Goal: Find specific page/section: Find specific page/section

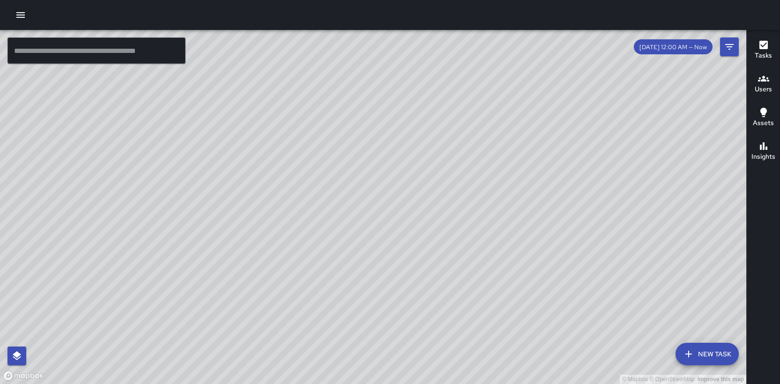
click at [23, 20] on button "button" at bounding box center [20, 15] width 19 height 19
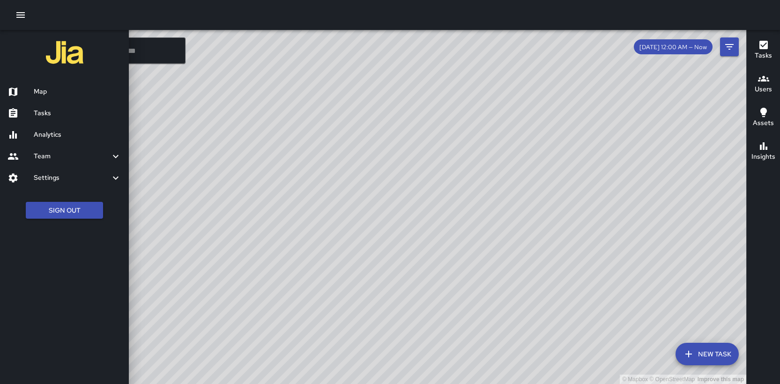
click at [57, 112] on h6 "Tasks" at bounding box center [78, 113] width 88 height 10
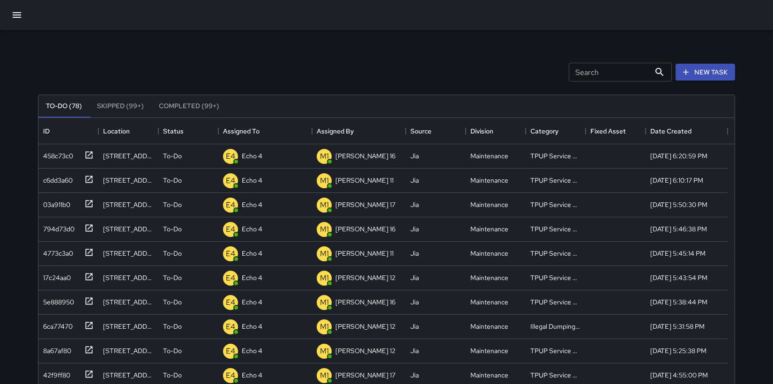
click at [15, 15] on icon "button" at bounding box center [17, 15] width 8 height 6
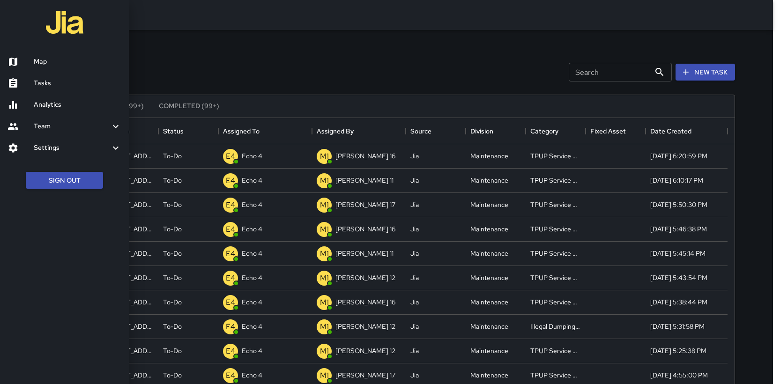
click at [226, 72] on div at bounding box center [390, 192] width 780 height 384
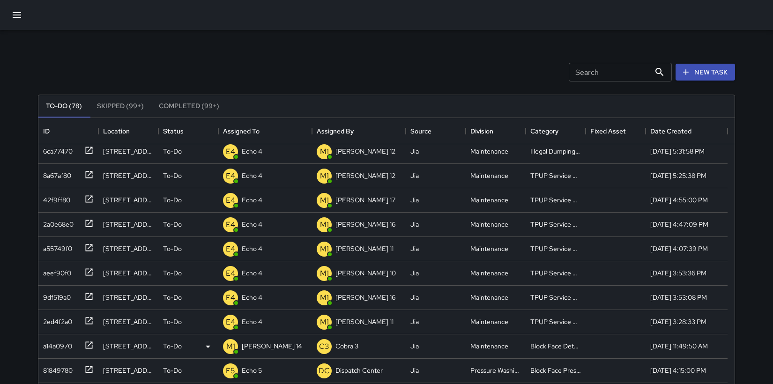
scroll to position [176, 0]
click at [246, 63] on div "Search Search New Task" at bounding box center [386, 72] width 701 height 49
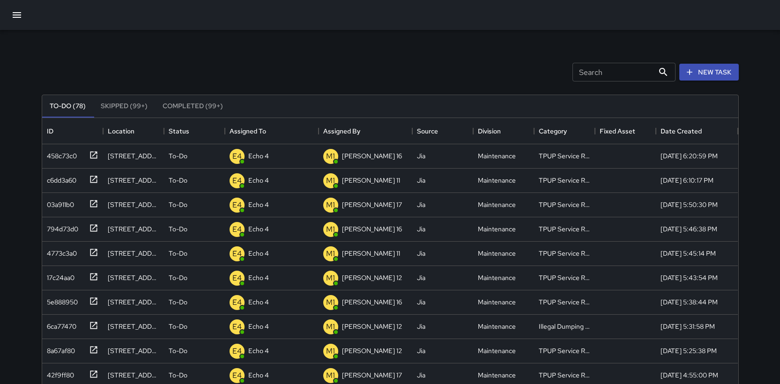
scroll to position [7, 7]
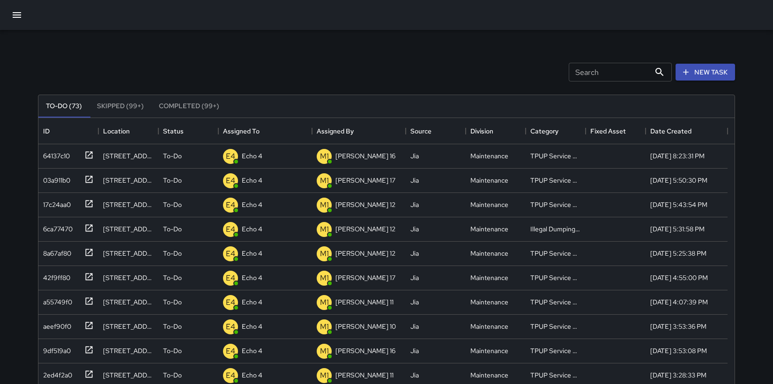
click at [20, 19] on icon "button" at bounding box center [16, 14] width 11 height 11
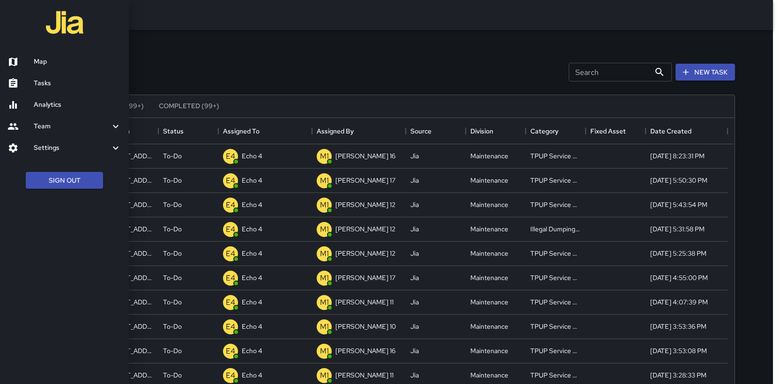
click at [34, 60] on h6 "Map" at bounding box center [78, 62] width 88 height 10
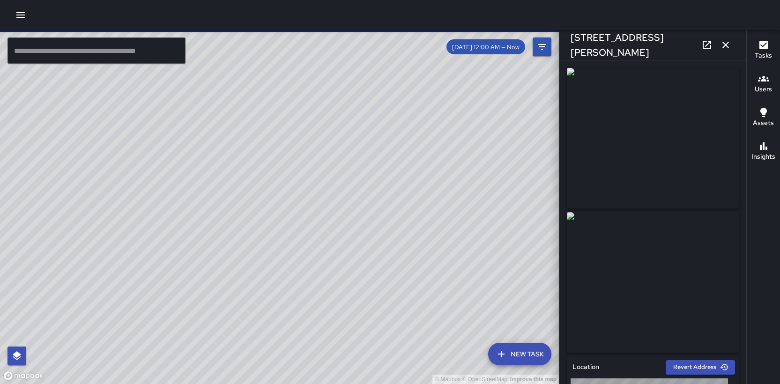
type input "**********"
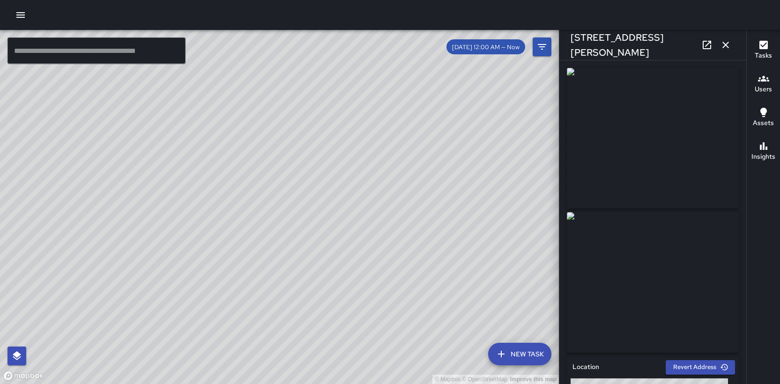
drag, startPoint x: 241, startPoint y: 253, endPoint x: 293, endPoint y: 176, distance: 93.4
click at [293, 177] on div "© Mapbox © OpenStreetMap Improve this map" at bounding box center [279, 207] width 559 height 354
drag, startPoint x: 191, startPoint y: 234, endPoint x: 308, endPoint y: 206, distance: 120.0
click at [308, 206] on div "© Mapbox © OpenStreetMap Improve this map" at bounding box center [279, 207] width 559 height 354
drag, startPoint x: 286, startPoint y: 295, endPoint x: 363, endPoint y: 114, distance: 196.7
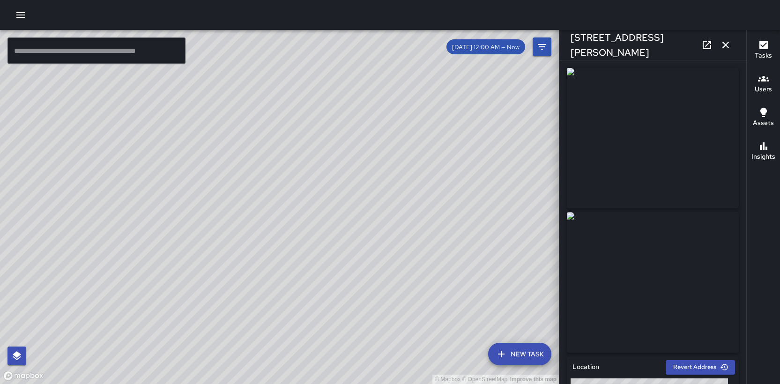
click at [362, 115] on div "© Mapbox © OpenStreetMap Improve this map" at bounding box center [279, 207] width 559 height 354
drag, startPoint x: 363, startPoint y: 162, endPoint x: 415, endPoint y: 97, distance: 82.6
click at [419, 95] on div "© Mapbox © OpenStreetMap Improve this map" at bounding box center [279, 207] width 559 height 354
click at [353, 89] on div "© Mapbox © OpenStreetMap Improve this map M1 [PERSON_NAME] 16 Supervisor Tasks …" at bounding box center [279, 207] width 559 height 354
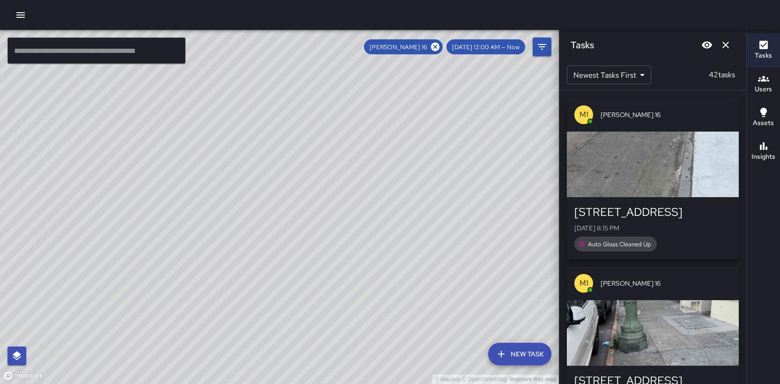
click at [385, 150] on div "© Mapbox © OpenStreetMap Improve this map" at bounding box center [279, 207] width 559 height 354
drag, startPoint x: 409, startPoint y: 143, endPoint x: 440, endPoint y: 138, distance: 31.8
click at [440, 138] on div "© Mapbox © OpenStreetMap Improve this map" at bounding box center [279, 207] width 559 height 354
drag, startPoint x: 440, startPoint y: 138, endPoint x: 260, endPoint y: 321, distance: 256.8
click at [260, 322] on div "© Mapbox © OpenStreetMap Improve this map" at bounding box center [279, 207] width 559 height 354
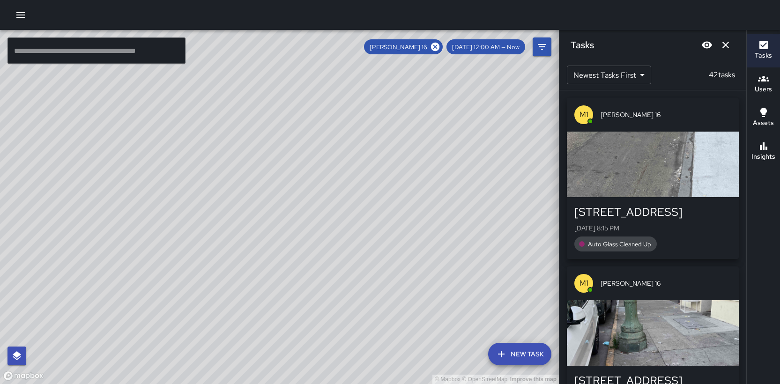
click at [70, 49] on input "text" at bounding box center [96, 50] width 178 height 26
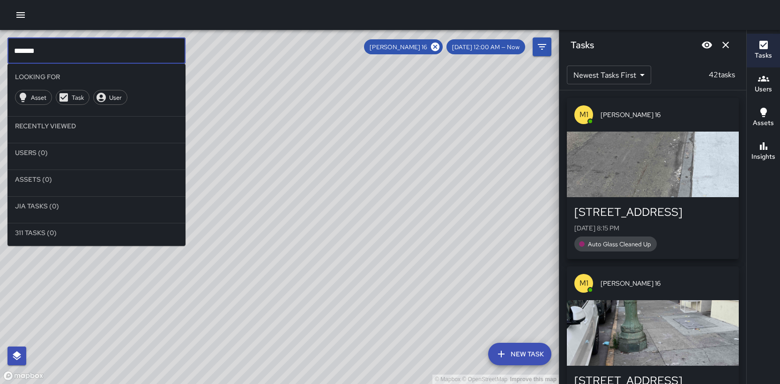
type input "*******"
click at [440, 46] on icon at bounding box center [435, 47] width 10 height 10
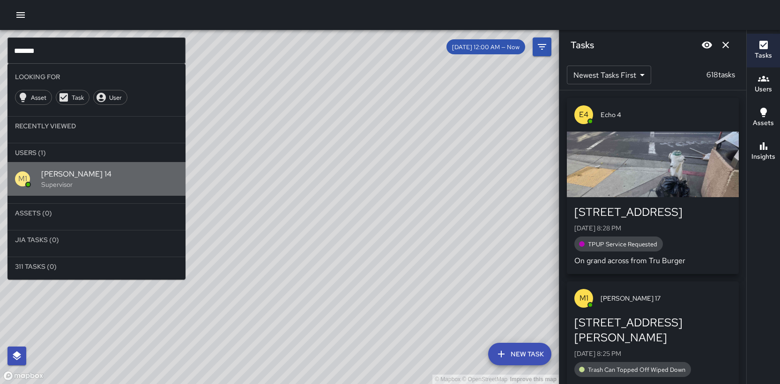
click at [88, 175] on span "[PERSON_NAME] 14" at bounding box center [109, 174] width 137 height 11
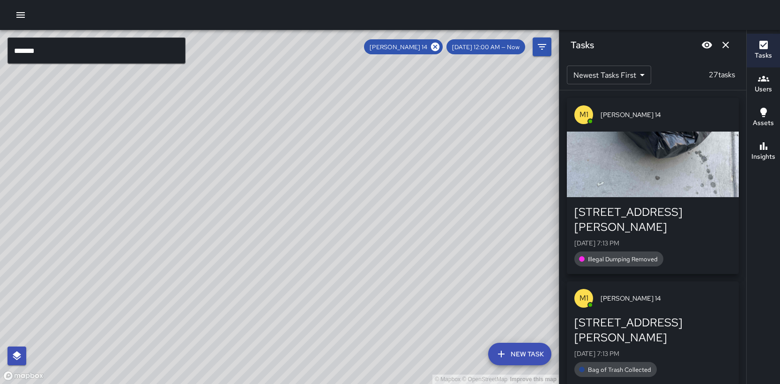
drag, startPoint x: 186, startPoint y: 272, endPoint x: 222, endPoint y: 209, distance: 72.0
click at [222, 209] on div "© Mapbox © OpenStreetMap Improve this map" at bounding box center [279, 207] width 559 height 354
drag, startPoint x: 141, startPoint y: 216, endPoint x: 400, endPoint y: 246, distance: 261.3
click at [400, 246] on div "© Mapbox © OpenStreetMap Improve this map" at bounding box center [279, 207] width 559 height 354
drag, startPoint x: 239, startPoint y: 282, endPoint x: 315, endPoint y: 197, distance: 113.9
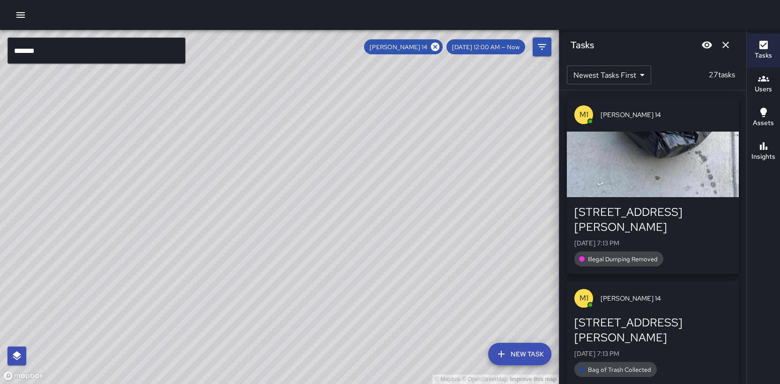
click at [315, 197] on div "© Mapbox © OpenStreetMap Improve this map" at bounding box center [279, 207] width 559 height 354
click at [440, 48] on icon at bounding box center [435, 47] width 8 height 8
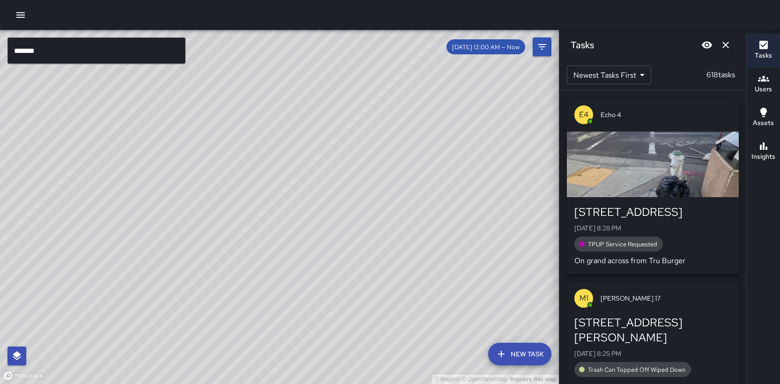
drag, startPoint x: 374, startPoint y: 82, endPoint x: 313, endPoint y: 197, distance: 130.4
click at [313, 198] on div "© Mapbox © OpenStreetMap Improve this map" at bounding box center [279, 207] width 559 height 354
drag, startPoint x: 400, startPoint y: 83, endPoint x: 333, endPoint y: 174, distance: 113.3
click at [333, 176] on div "© Mapbox © OpenStreetMap Improve this map" at bounding box center [279, 207] width 559 height 354
click at [371, 177] on div "© Mapbox © OpenStreetMap Improve this map" at bounding box center [279, 207] width 559 height 354
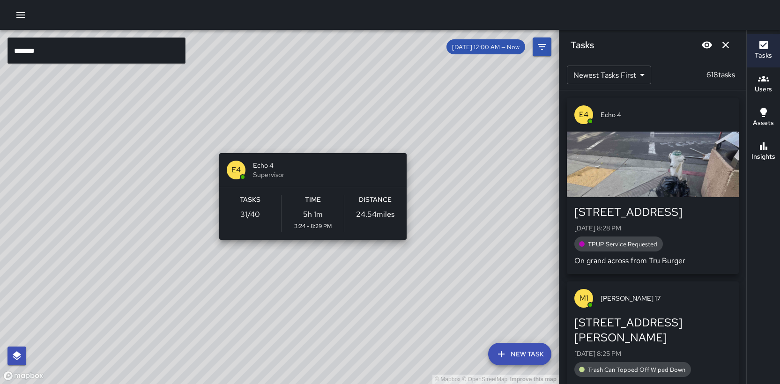
click at [406, 141] on div "© Mapbox © OpenStreetMap Improve this map E4 Echo 4 Supervisor Tasks 31 / 40 Ti…" at bounding box center [279, 207] width 559 height 354
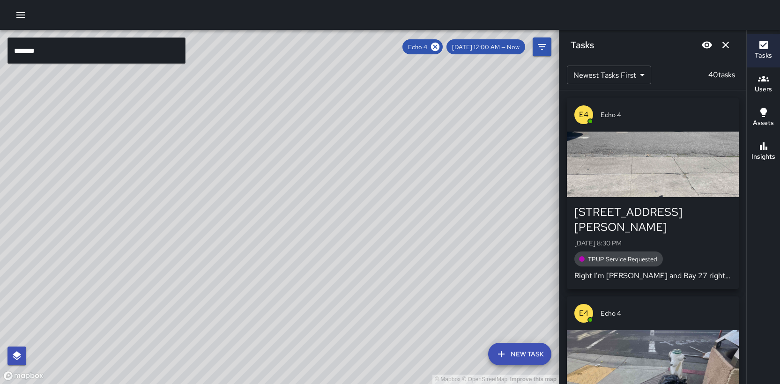
click at [304, 128] on div "© Mapbox © OpenStreetMap Improve this map" at bounding box center [279, 207] width 559 height 354
click at [410, 152] on div "© Mapbox © OpenStreetMap Improve this map E4 Echo [STREET_ADDRESS][PERSON_NAME]…" at bounding box center [279, 207] width 559 height 354
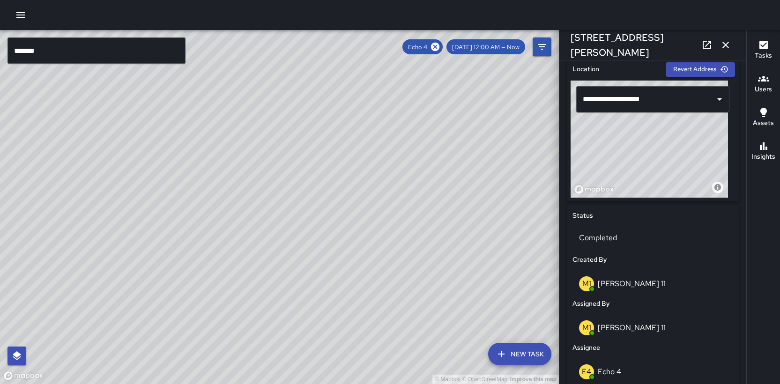
scroll to position [165, 0]
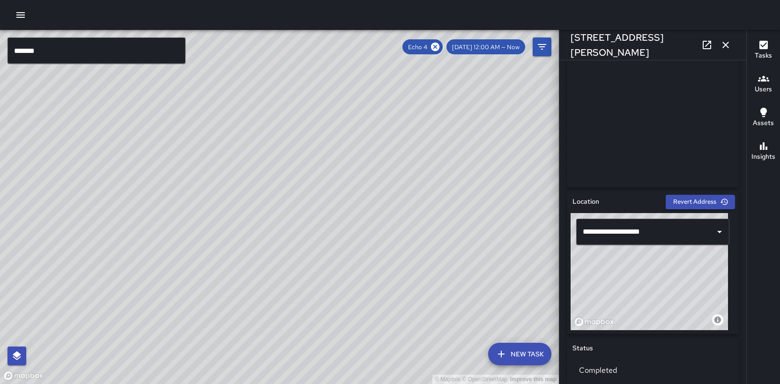
click at [405, 254] on div "© Mapbox © OpenStreetMap Improve this map" at bounding box center [279, 207] width 559 height 354
drag, startPoint x: 333, startPoint y: 178, endPoint x: 503, endPoint y: 179, distance: 170.6
click at [523, 184] on div "© Mapbox © OpenStreetMap Improve this map" at bounding box center [279, 207] width 559 height 354
drag, startPoint x: 174, startPoint y: 227, endPoint x: 318, endPoint y: 179, distance: 152.0
click at [330, 172] on div "© Mapbox © OpenStreetMap Improve this map" at bounding box center [279, 207] width 559 height 354
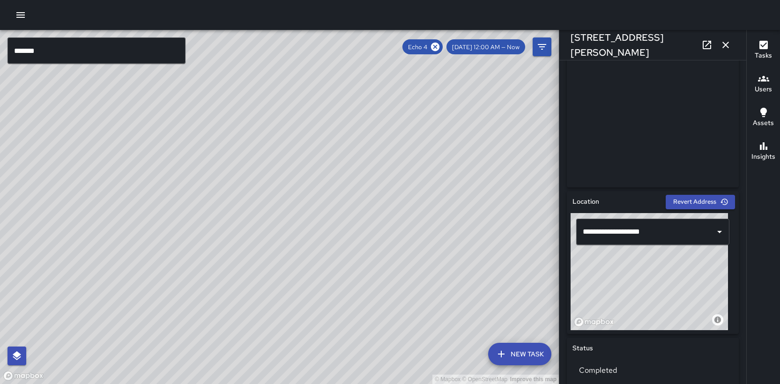
drag, startPoint x: 276, startPoint y: 193, endPoint x: 286, endPoint y: 302, distance: 110.1
click at [288, 311] on div "© Mapbox © OpenStreetMap Improve this map" at bounding box center [279, 207] width 559 height 354
drag, startPoint x: 268, startPoint y: 302, endPoint x: 300, endPoint y: 158, distance: 147.7
click at [299, 158] on div "© Mapbox © OpenStreetMap Improve this map" at bounding box center [279, 207] width 559 height 354
click at [440, 47] on icon at bounding box center [435, 47] width 8 height 8
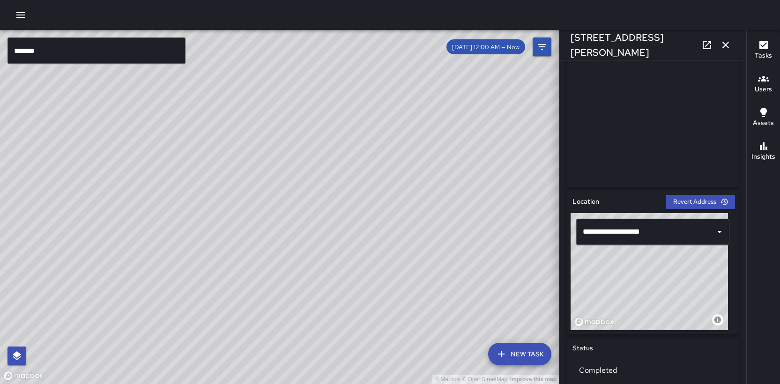
drag, startPoint x: 213, startPoint y: 207, endPoint x: 388, endPoint y: 80, distance: 216.1
click at [388, 81] on div "© Mapbox © OpenStreetMap Improve this map" at bounding box center [279, 207] width 559 height 354
drag, startPoint x: 206, startPoint y: 253, endPoint x: 260, endPoint y: 64, distance: 196.4
click at [258, 71] on div "© Mapbox © OpenStreetMap Improve this map" at bounding box center [279, 207] width 559 height 354
drag, startPoint x: 380, startPoint y: 156, endPoint x: 252, endPoint y: 312, distance: 200.7
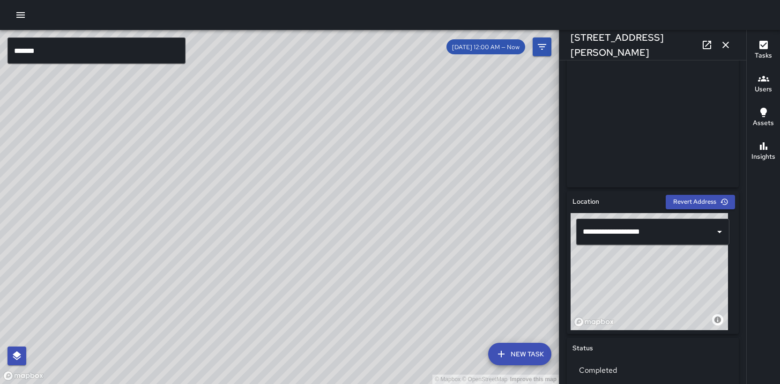
click at [253, 312] on div "© Mapbox © OpenStreetMap Improve this map" at bounding box center [279, 207] width 559 height 354
drag, startPoint x: 332, startPoint y: 184, endPoint x: 313, endPoint y: 330, distance: 147.8
click at [307, 360] on div "© Mapbox © OpenStreetMap Improve this map" at bounding box center [279, 207] width 559 height 354
drag, startPoint x: 330, startPoint y: 239, endPoint x: 236, endPoint y: 357, distance: 150.7
click at [237, 358] on div "© Mapbox © OpenStreetMap Improve this map" at bounding box center [279, 207] width 559 height 354
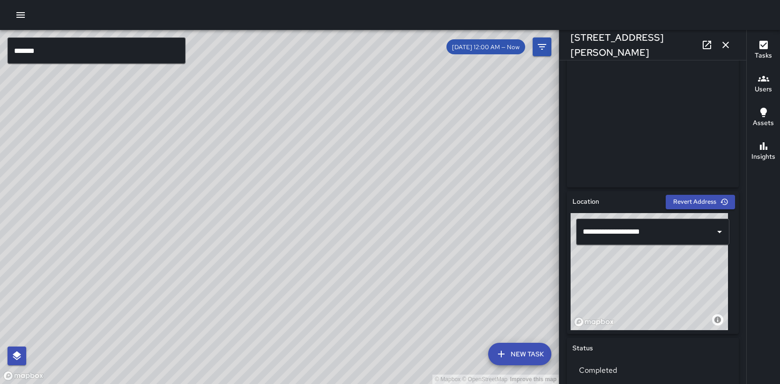
click at [415, 200] on div "© Mapbox © OpenStreetMap Improve this map" at bounding box center [279, 207] width 559 height 354
click at [432, 204] on div "© Mapbox © OpenStreetMap Improve this map" at bounding box center [279, 207] width 559 height 354
click at [419, 210] on div "© Mapbox © OpenStreetMap Improve this map M1 [PERSON_NAME] 12 Supervisor Tasks …" at bounding box center [279, 207] width 559 height 354
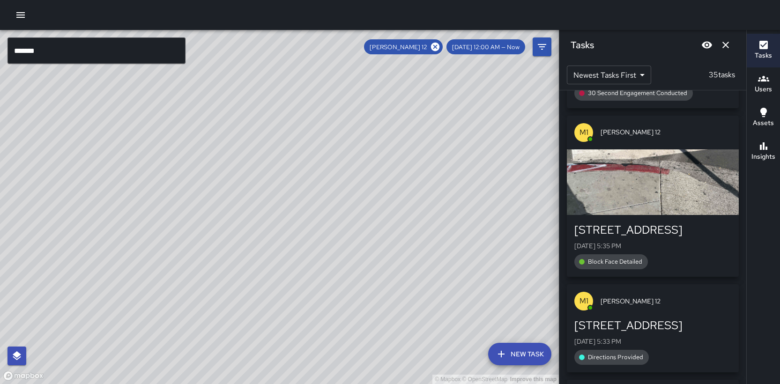
scroll to position [2471, 0]
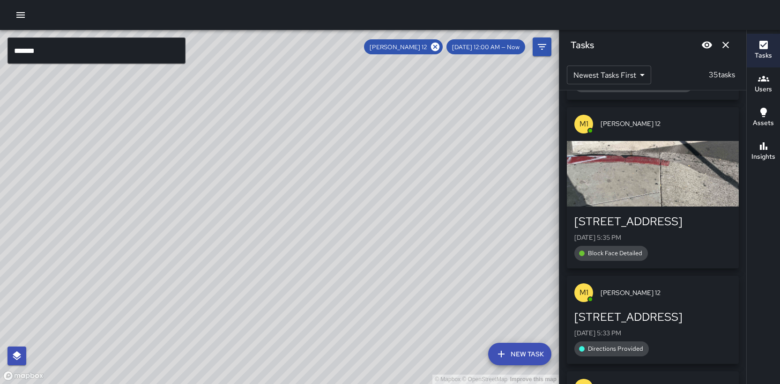
click at [628, 227] on div "[STREET_ADDRESS]" at bounding box center [652, 221] width 157 height 15
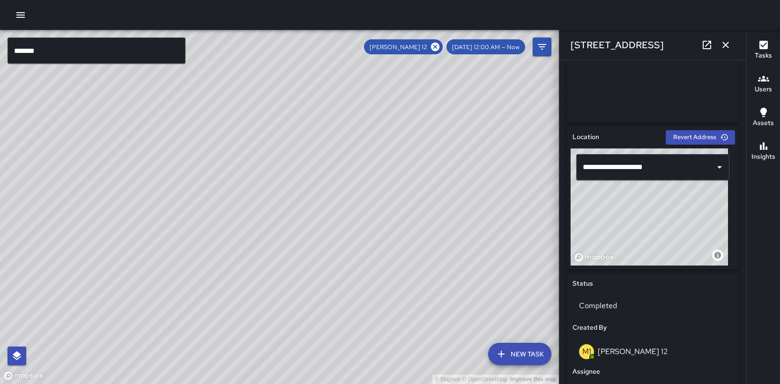
scroll to position [239, 0]
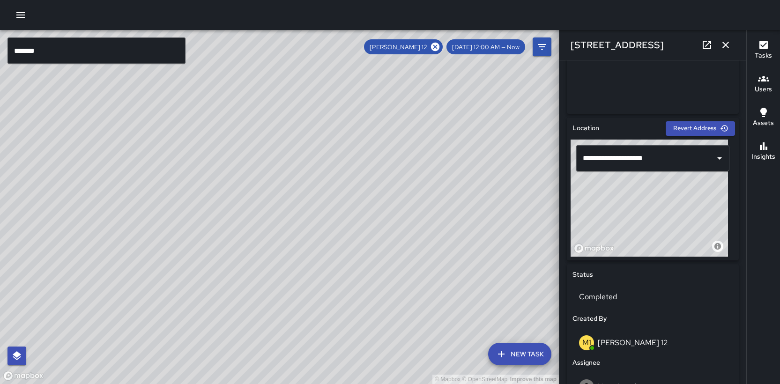
click at [409, 163] on div "© Mapbox © OpenStreetMap Improve this map" at bounding box center [279, 207] width 559 height 354
click at [440, 47] on icon at bounding box center [435, 47] width 10 height 10
click at [367, 250] on div "© Mapbox © OpenStreetMap Improve this map M1 [PERSON_NAME] 16 Supervisor Tasks …" at bounding box center [279, 207] width 559 height 354
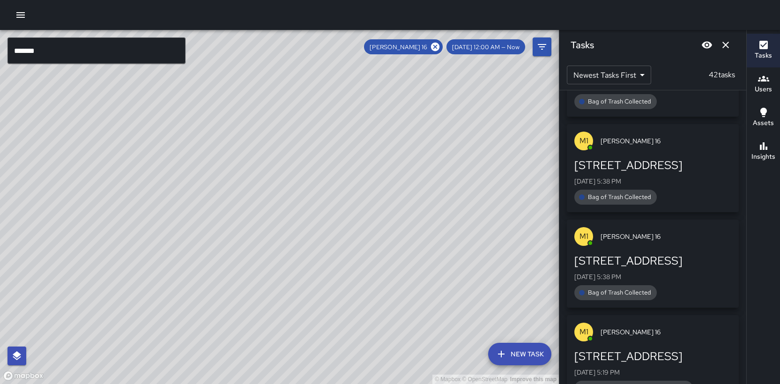
scroll to position [2471, 0]
click at [407, 216] on div "© Mapbox © OpenStreetMap Improve this map" at bounding box center [279, 207] width 559 height 354
drag, startPoint x: 297, startPoint y: 222, endPoint x: 379, endPoint y: 217, distance: 82.6
click at [397, 224] on div "© Mapbox © OpenStreetMap Improve this map" at bounding box center [279, 207] width 559 height 354
drag, startPoint x: 276, startPoint y: 215, endPoint x: 359, endPoint y: 102, distance: 140.5
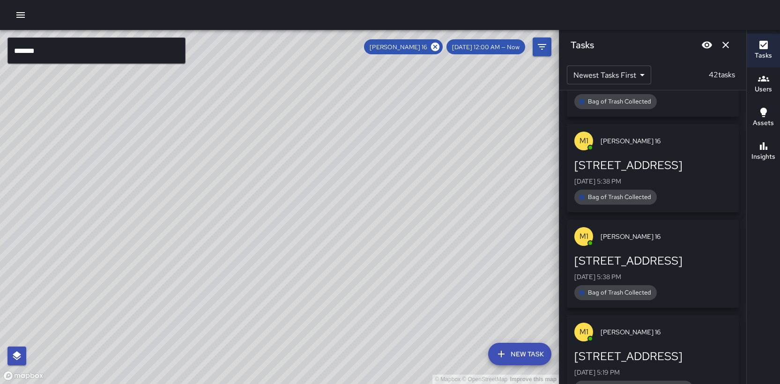
click at [359, 102] on div "© Mapbox © OpenStreetMap Improve this map" at bounding box center [279, 207] width 559 height 354
drag, startPoint x: 311, startPoint y: 211, endPoint x: 338, endPoint y: 109, distance: 106.0
click at [338, 109] on div "© Mapbox © OpenStreetMap Improve this map" at bounding box center [279, 207] width 559 height 354
drag, startPoint x: 331, startPoint y: 147, endPoint x: 366, endPoint y: 184, distance: 51.4
click at [366, 184] on div "© Mapbox © OpenStreetMap Improve this map" at bounding box center [279, 207] width 559 height 354
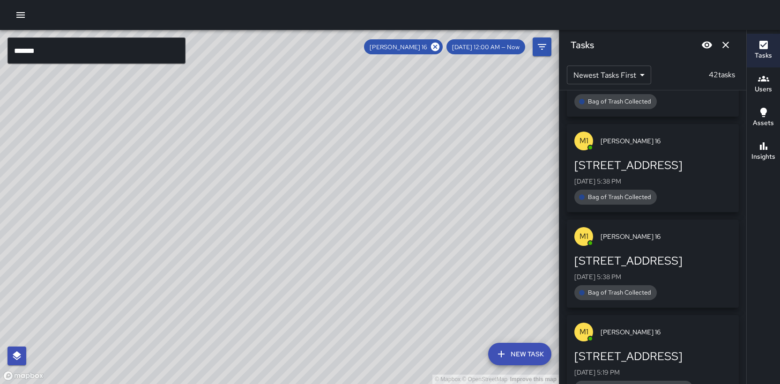
drag, startPoint x: 348, startPoint y: 131, endPoint x: 402, endPoint y: 188, distance: 78.6
click at [402, 188] on div "© Mapbox © OpenStreetMap Improve this map" at bounding box center [279, 207] width 559 height 354
drag, startPoint x: 507, startPoint y: 214, endPoint x: 433, endPoint y: 188, distance: 78.5
click at [433, 188] on div "© Mapbox © OpenStreetMap Improve this map" at bounding box center [279, 207] width 559 height 354
drag, startPoint x: 412, startPoint y: 182, endPoint x: 444, endPoint y: 206, distance: 40.5
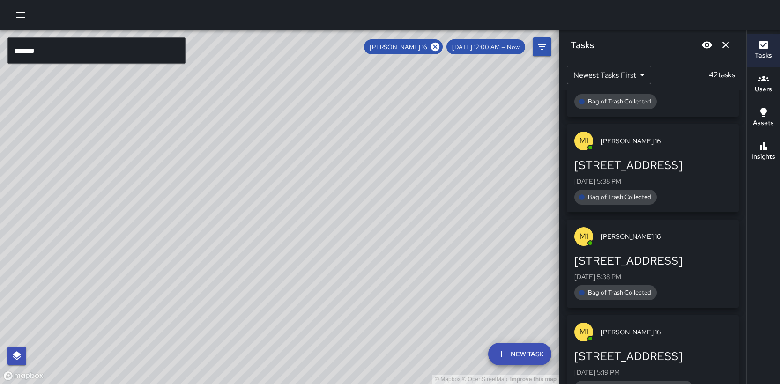
click at [444, 206] on div "© Mapbox © OpenStreetMap Improve this map" at bounding box center [279, 207] width 559 height 354
drag, startPoint x: 396, startPoint y: 215, endPoint x: 409, endPoint y: 56, distance: 158.9
click at [409, 61] on div "© Mapbox © OpenStreetMap Improve this map" at bounding box center [279, 207] width 559 height 354
drag, startPoint x: 363, startPoint y: 155, endPoint x: 331, endPoint y: 316, distance: 164.8
click at [331, 316] on div "© Mapbox © OpenStreetMap Improve this map" at bounding box center [279, 207] width 559 height 354
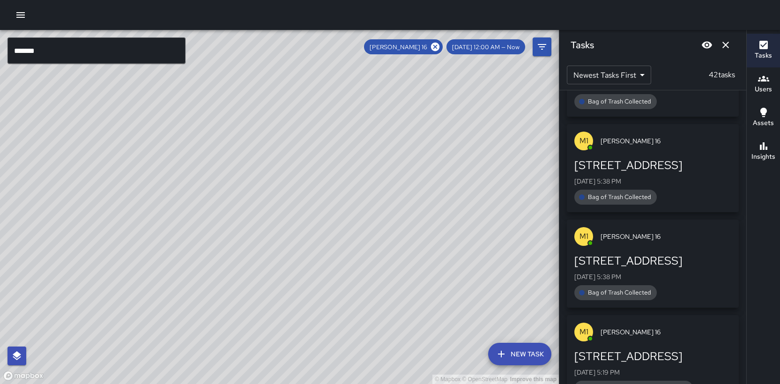
drag, startPoint x: 347, startPoint y: 165, endPoint x: 260, endPoint y: 215, distance: 100.3
click at [268, 217] on div "© Mapbox © OpenStreetMap Improve this map" at bounding box center [279, 207] width 559 height 354
drag, startPoint x: 319, startPoint y: 172, endPoint x: 149, endPoint y: 202, distance: 171.8
click at [149, 213] on div "© Mapbox © OpenStreetMap Improve this map" at bounding box center [279, 207] width 559 height 354
drag, startPoint x: 229, startPoint y: 151, endPoint x: 193, endPoint y: 242, distance: 98.0
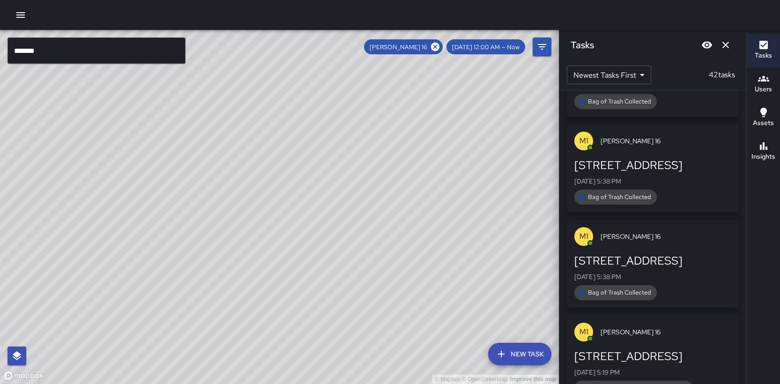
click at [193, 242] on div "© Mapbox © OpenStreetMap Improve this map" at bounding box center [279, 207] width 559 height 354
drag, startPoint x: 238, startPoint y: 177, endPoint x: 266, endPoint y: 243, distance: 72.2
click at [263, 241] on div "© Mapbox © OpenStreetMap Improve this map" at bounding box center [279, 207] width 559 height 354
drag, startPoint x: 342, startPoint y: 208, endPoint x: 208, endPoint y: 238, distance: 137.3
click at [238, 252] on div "© Mapbox © OpenStreetMap Improve this map" at bounding box center [279, 207] width 559 height 354
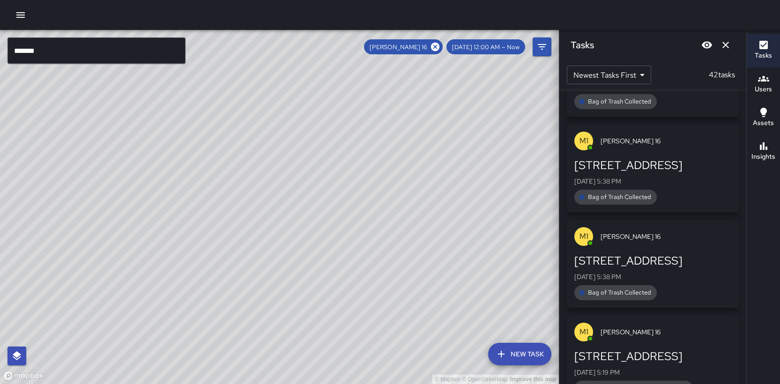
click at [440, 48] on icon at bounding box center [435, 47] width 10 height 10
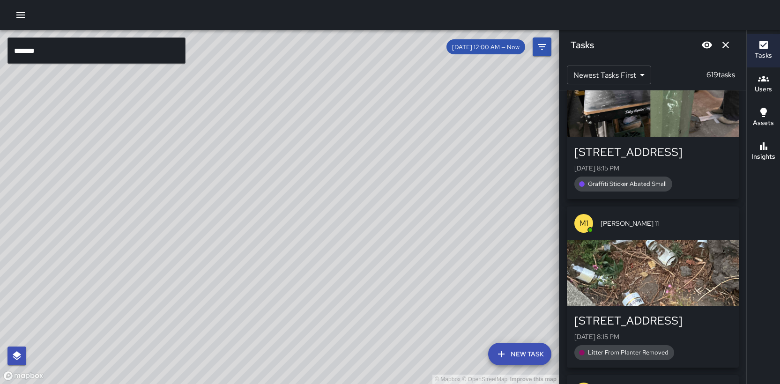
drag, startPoint x: 201, startPoint y: 231, endPoint x: 481, endPoint y: 109, distance: 306.0
click at [472, 113] on div "© Mapbox © OpenStreetMap Improve this map" at bounding box center [279, 207] width 559 height 354
drag, startPoint x: 328, startPoint y: 291, endPoint x: 330, endPoint y: 82, distance: 208.5
click at [334, 86] on div "© Mapbox © OpenStreetMap Improve this map" at bounding box center [279, 207] width 559 height 354
drag, startPoint x: 276, startPoint y: 197, endPoint x: 312, endPoint y: 55, distance: 145.8
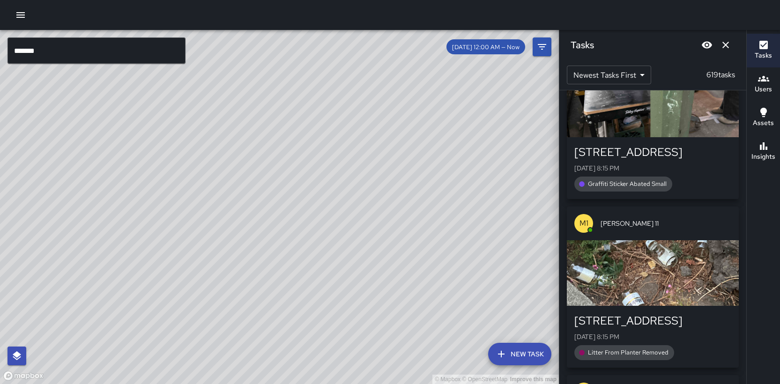
click at [313, 63] on div "© Mapbox © OpenStreetMap Improve this map" at bounding box center [279, 207] width 559 height 354
drag, startPoint x: 265, startPoint y: 219, endPoint x: 305, endPoint y: 50, distance: 173.8
click at [309, 59] on div "© Mapbox © OpenStreetMap Improve this map" at bounding box center [279, 207] width 559 height 354
drag, startPoint x: 305, startPoint y: 133, endPoint x: 221, endPoint y: 370, distance: 251.2
click at [223, 371] on div "© Mapbox © OpenStreetMap Improve this map" at bounding box center [279, 207] width 559 height 354
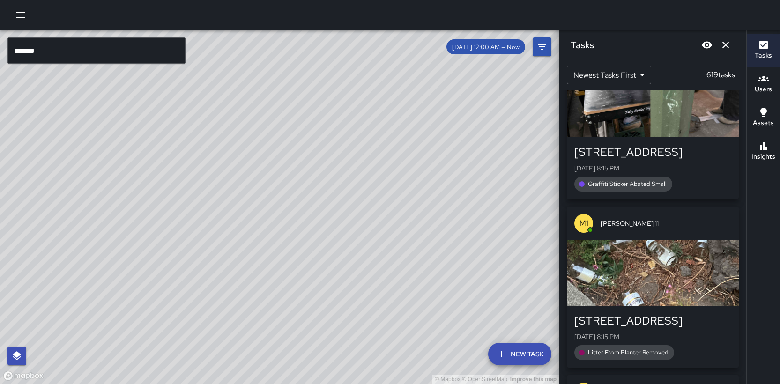
drag, startPoint x: 273, startPoint y: 191, endPoint x: 218, endPoint y: 279, distance: 103.5
click at [219, 279] on div "© Mapbox © OpenStreetMap Improve this map" at bounding box center [279, 207] width 559 height 354
drag, startPoint x: 316, startPoint y: 138, endPoint x: 172, endPoint y: 328, distance: 238.8
click at [176, 328] on div "© Mapbox © OpenStreetMap Improve this map" at bounding box center [279, 207] width 559 height 354
drag, startPoint x: 207, startPoint y: 168, endPoint x: 65, endPoint y: 403, distance: 274.1
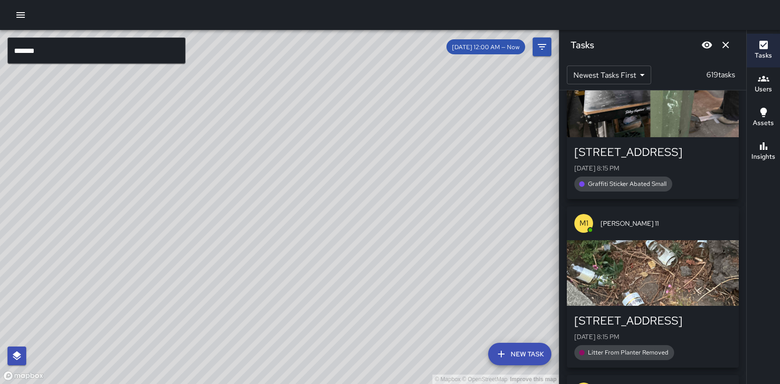
click at [65, 384] on html "© Mapbox © OpenStreetMap Improve this map ******* ​ New Task [DATE] 12:00 AM — …" at bounding box center [390, 192] width 780 height 384
drag, startPoint x: 328, startPoint y: 209, endPoint x: 174, endPoint y: 315, distance: 187.7
click at [176, 315] on div "© Mapbox © OpenStreetMap Improve this map" at bounding box center [279, 207] width 559 height 354
drag, startPoint x: 311, startPoint y: 224, endPoint x: 171, endPoint y: 361, distance: 195.8
click at [171, 361] on div "© Mapbox © OpenStreetMap Improve this map" at bounding box center [279, 207] width 559 height 354
